Goal: Find specific page/section: Find specific page/section

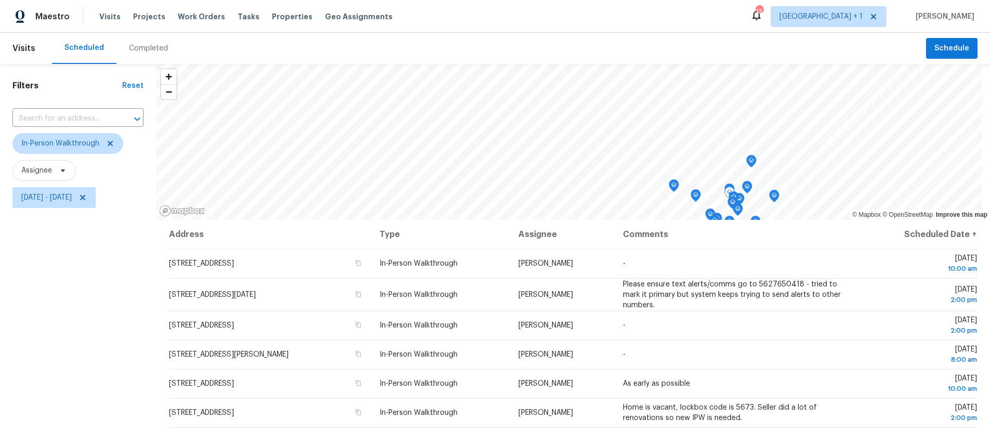
scroll to position [162, 0]
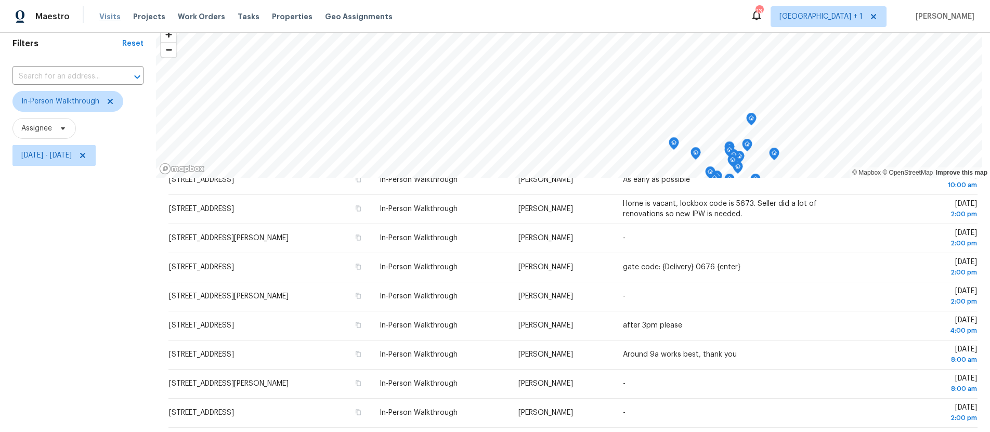
click at [108, 18] on span "Visits" at bounding box center [109, 16] width 21 height 10
click at [63, 73] on input "text" at bounding box center [63, 77] width 102 height 16
type input "5167"
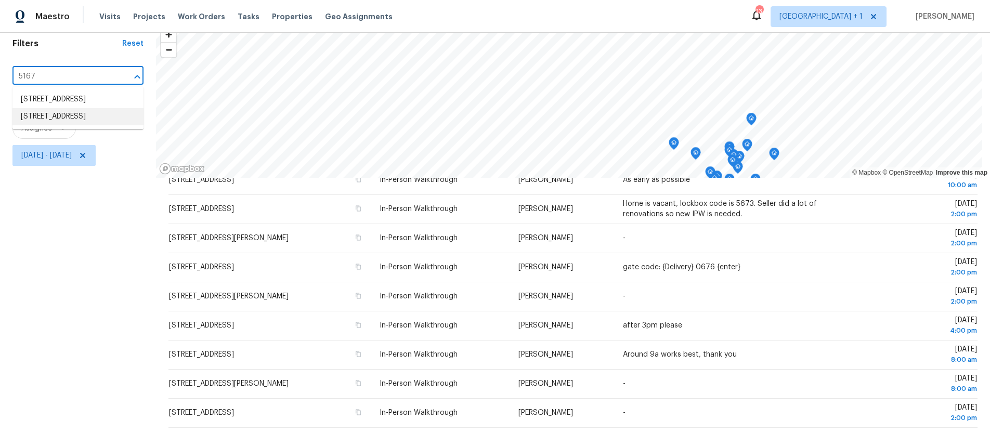
click at [63, 125] on li "5167 Knollwood Way, Los Angeles, CA 91364" at bounding box center [77, 116] width 131 height 17
